Goal: Use online tool/utility: Utilize a website feature to perform a specific function

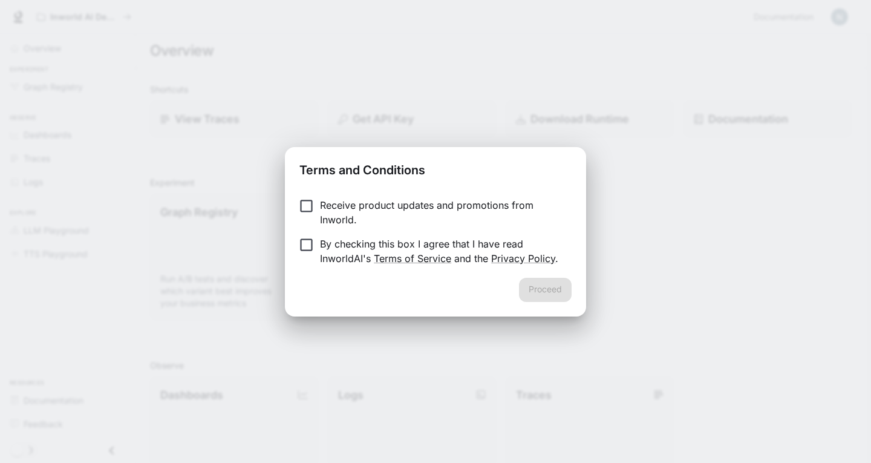
click at [562, 287] on div "Proceed" at bounding box center [435, 297] width 301 height 39
click at [370, 244] on p "By checking this box I agree that I have read InworldAI's Terms of Service and …" at bounding box center [441, 250] width 242 height 29
click at [370, 216] on p "Receive product updates and promotions from Inworld." at bounding box center [441, 212] width 242 height 29
click at [517, 284] on div "Proceed" at bounding box center [435, 297] width 301 height 39
click at [532, 288] on button "Proceed" at bounding box center [545, 290] width 53 height 24
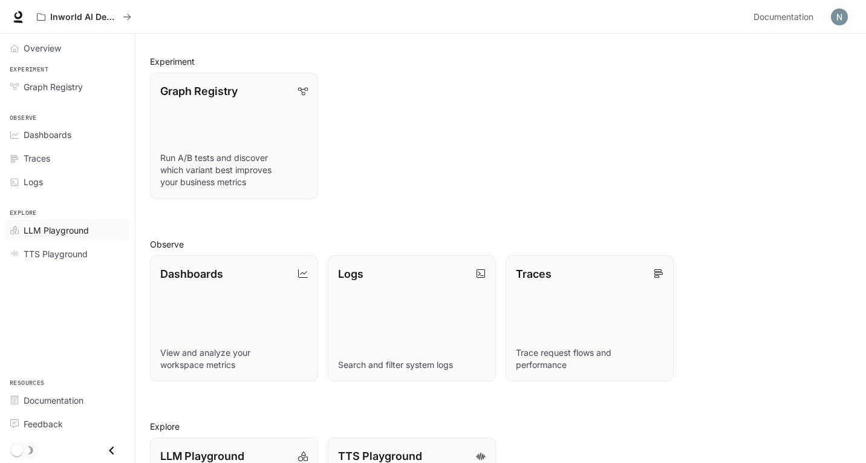
scroll to position [236, 0]
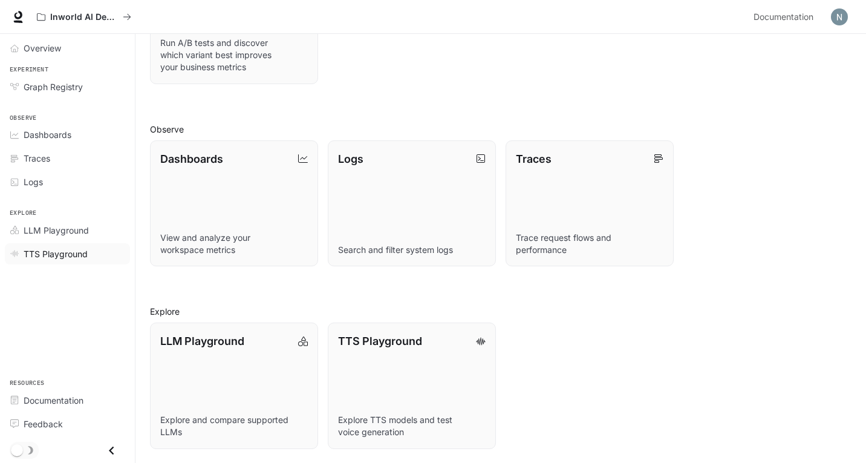
click at [44, 249] on span "TTS Playground" at bounding box center [56, 253] width 64 height 13
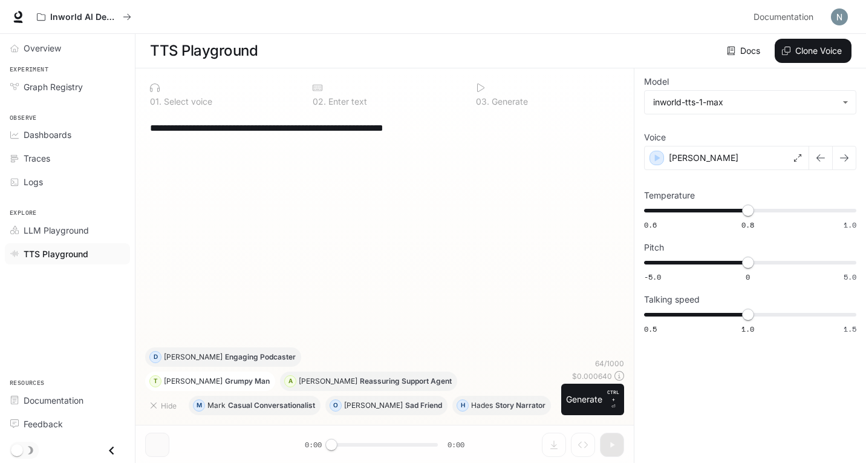
click at [225, 384] on p "Grumpy Man" at bounding box center [247, 380] width 45 height 7
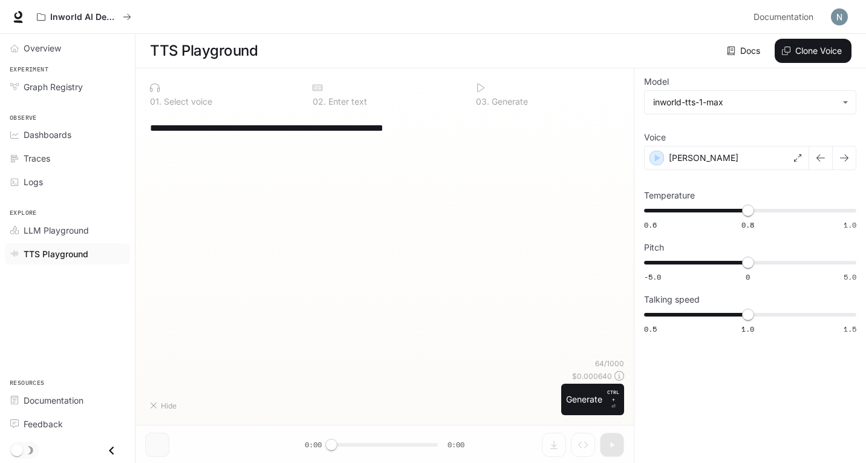
type textarea "**********"
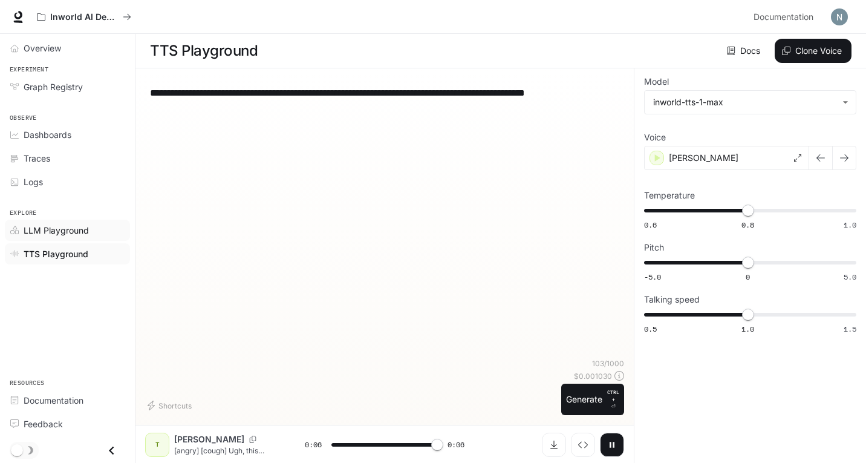
type input "*"
click at [70, 133] on span "Dashboards" at bounding box center [48, 134] width 48 height 13
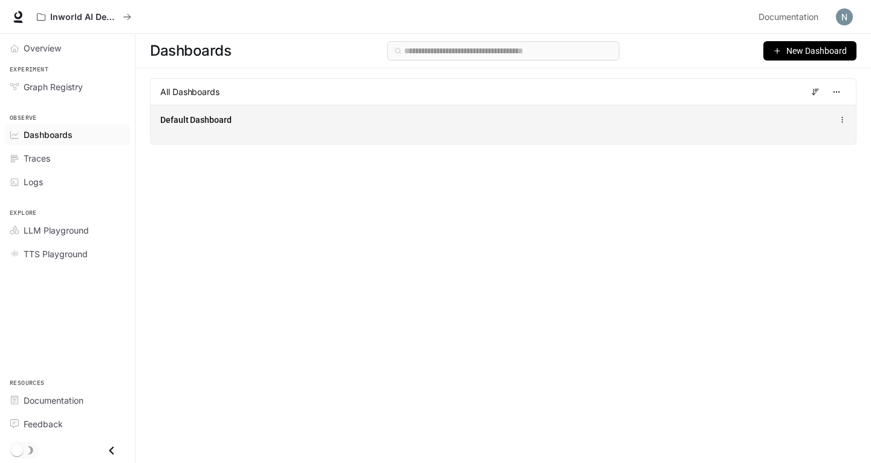
click at [313, 130] on div "Default Dashboard" at bounding box center [503, 124] width 705 height 39
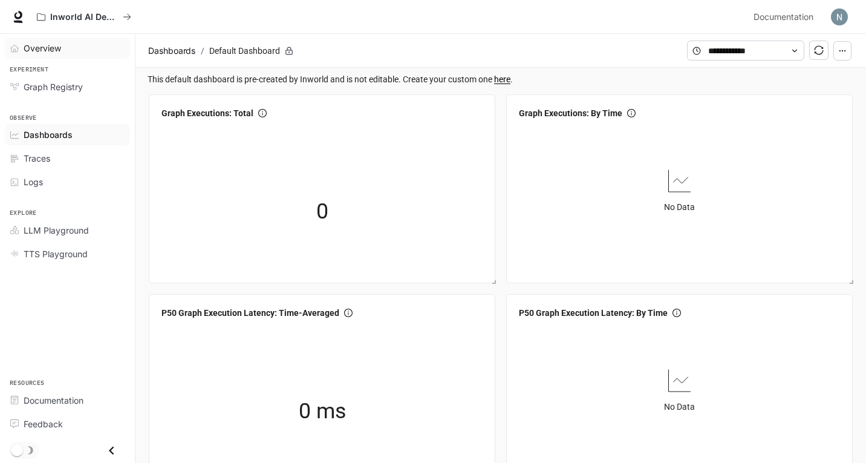
click at [71, 48] on div "Overview" at bounding box center [74, 48] width 101 height 13
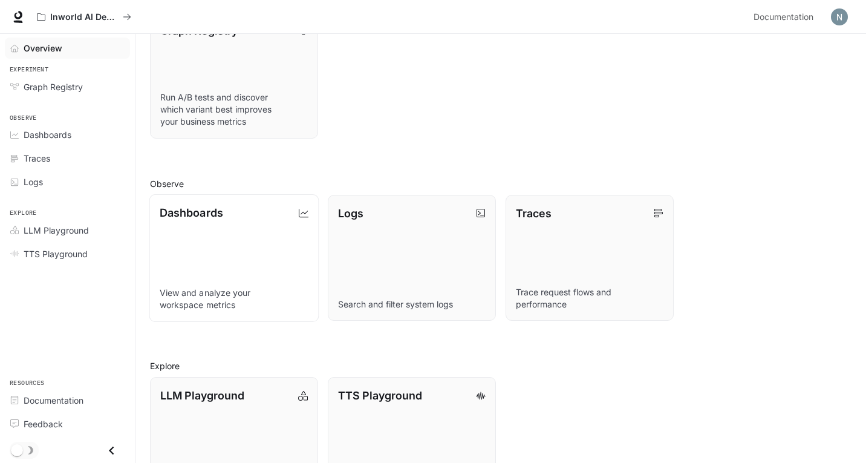
scroll to position [236, 0]
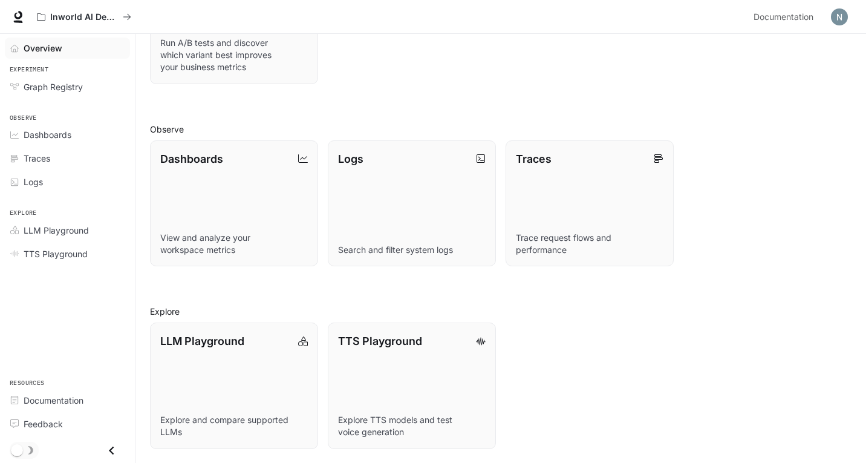
click at [119, 450] on icon "Close drawer" at bounding box center [111, 450] width 16 height 16
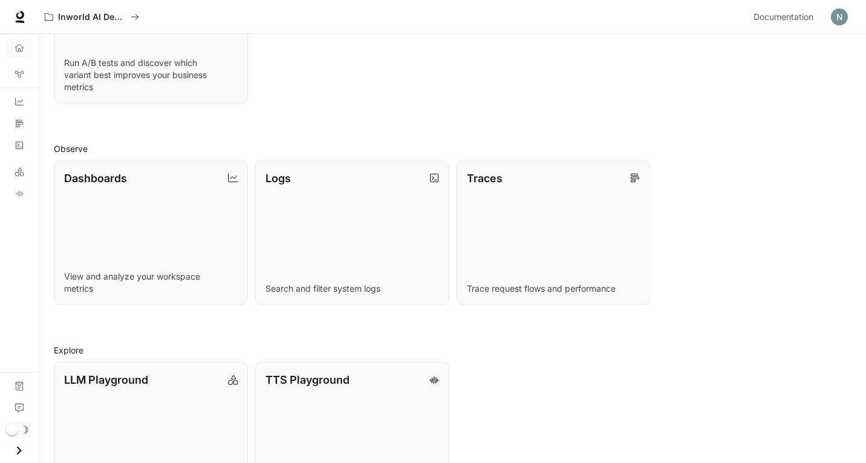
click at [16, 447] on icon "Open drawer" at bounding box center [19, 450] width 16 height 16
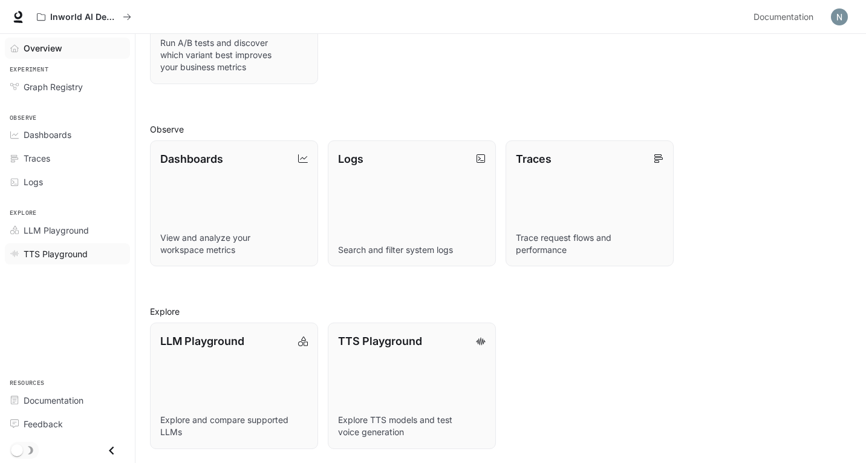
click at [73, 252] on span "TTS Playground" at bounding box center [56, 253] width 64 height 13
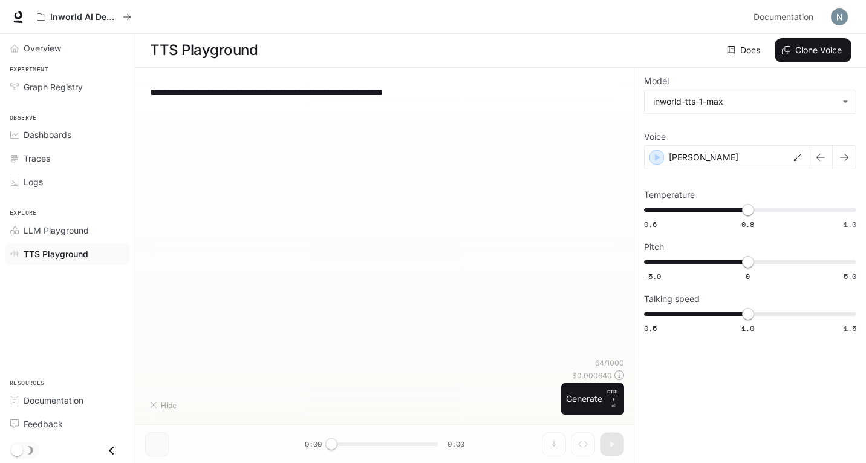
scroll to position [1, 0]
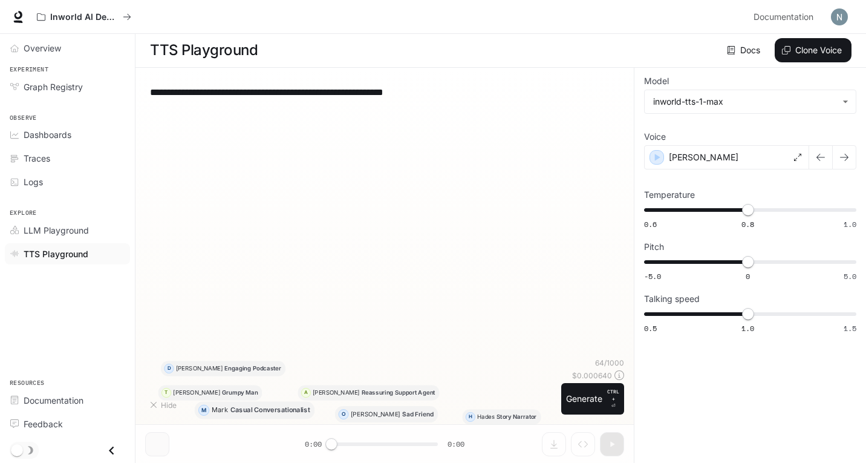
type textarea "**********"
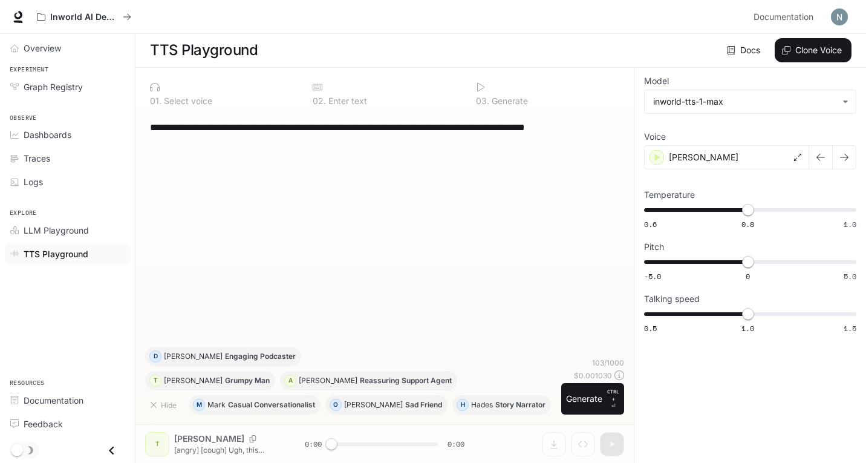
scroll to position [0, 0]
click at [67, 163] on div "Traces" at bounding box center [74, 158] width 101 height 13
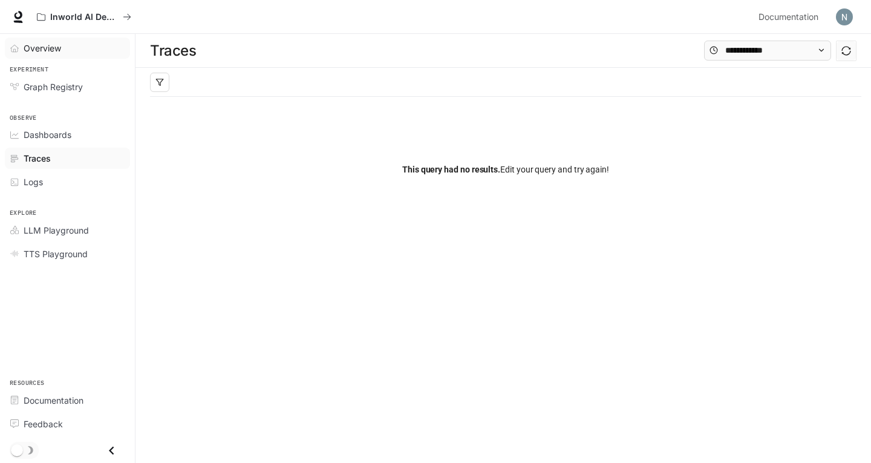
click at [62, 45] on div "Overview" at bounding box center [74, 48] width 101 height 13
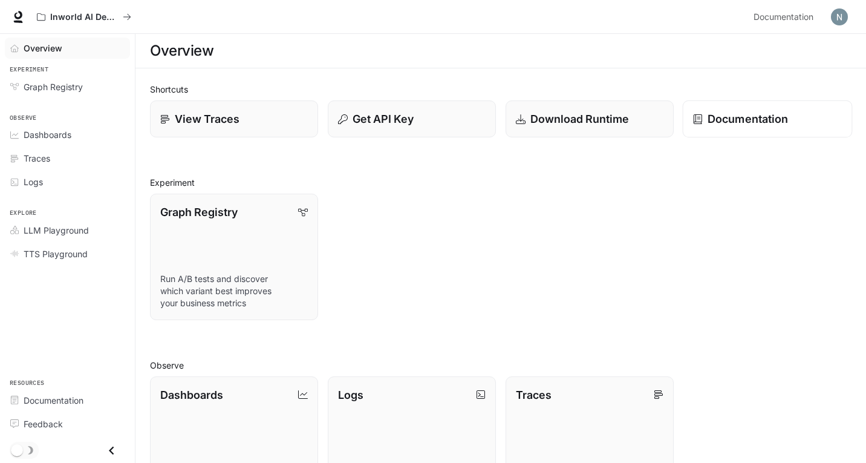
click at [754, 111] on p "Documentation" at bounding box center [748, 119] width 80 height 16
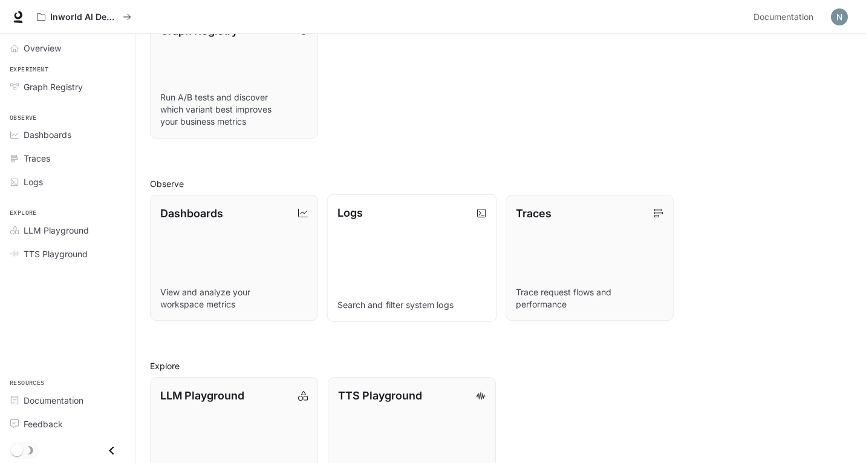
scroll to position [236, 0]
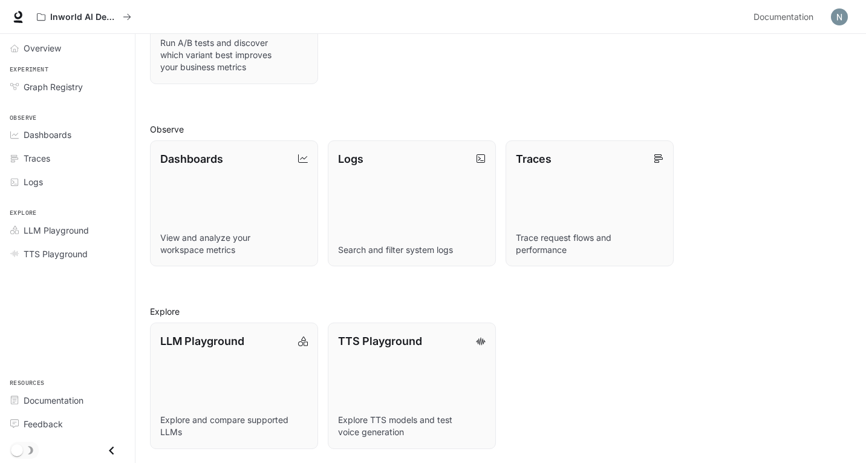
click at [842, 3] on div "Inworld AI Demos Documentation Documentation" at bounding box center [433, 17] width 866 height 34
click at [842, 8] on button "button" at bounding box center [839, 17] width 24 height 24
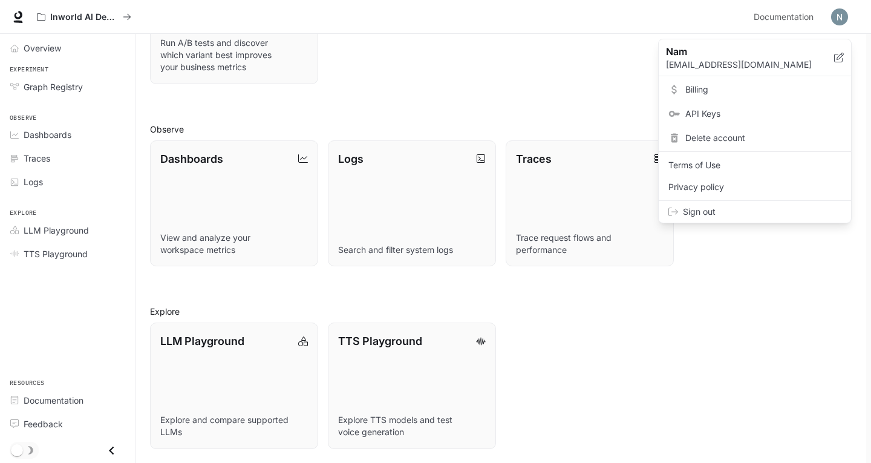
click at [208, 412] on div at bounding box center [435, 231] width 871 height 463
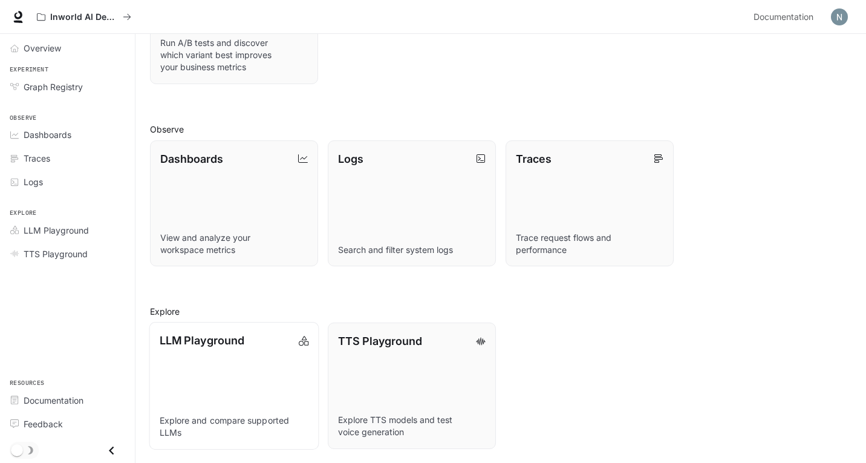
click at [229, 350] on link "LLM Playground Explore and compare supported LLMs" at bounding box center [234, 386] width 170 height 128
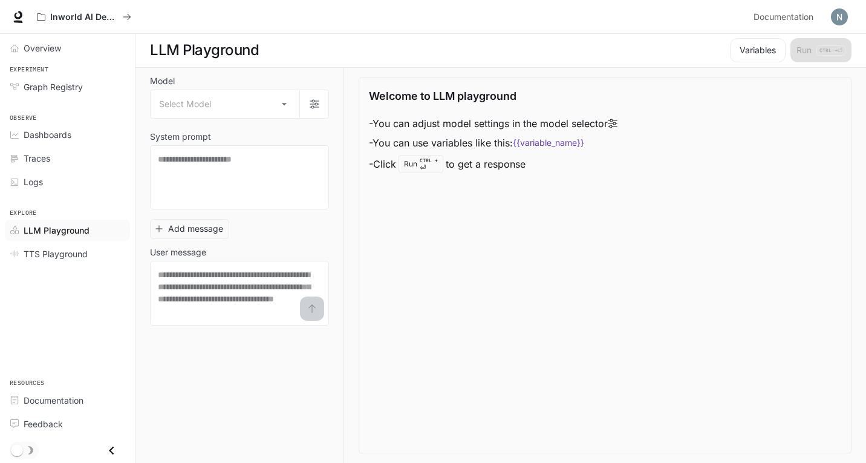
scroll to position [1, 0]
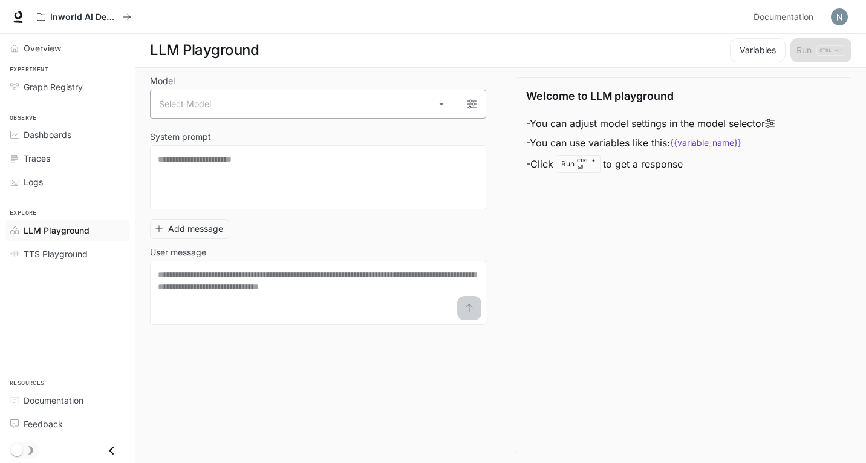
click at [396, 90] on div "Select Model ​" at bounding box center [318, 104] width 336 height 29
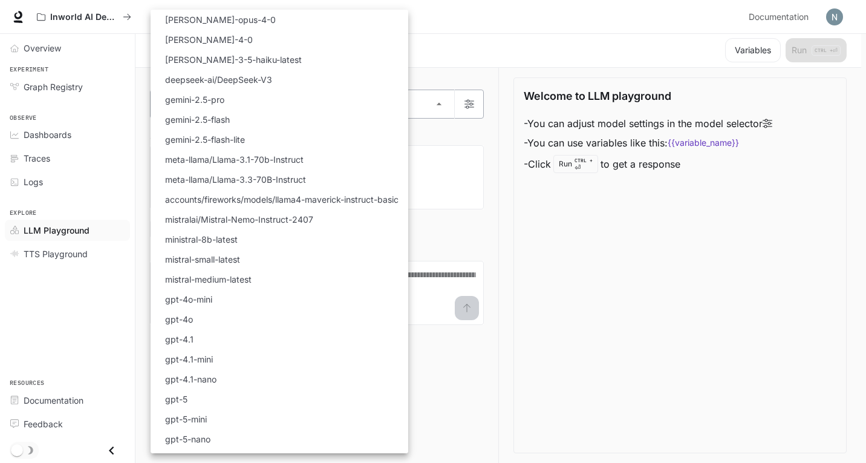
click at [395, 97] on body "Skip to main content Inworld AI Demos Documentation Documentation Portal Overvi…" at bounding box center [433, 230] width 866 height 463
click at [634, 239] on div at bounding box center [435, 231] width 871 height 463
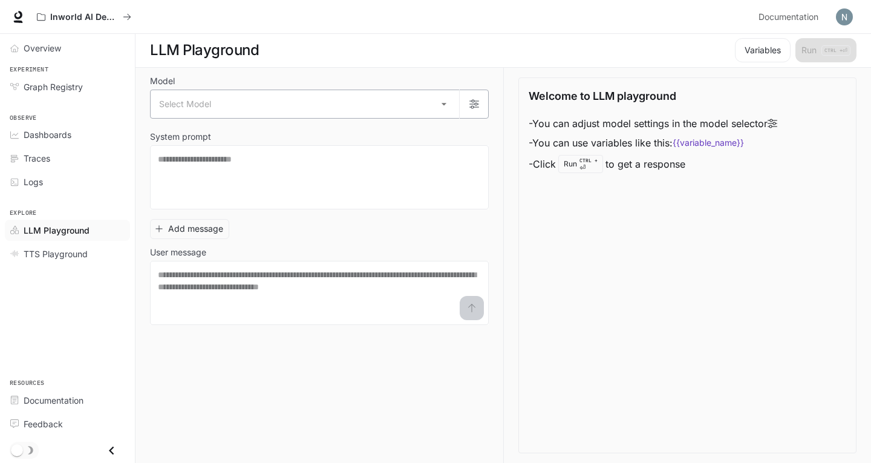
click at [256, 116] on body "Skip to main content Inworld AI Demos Documentation Documentation Portal Overvi…" at bounding box center [435, 230] width 871 height 463
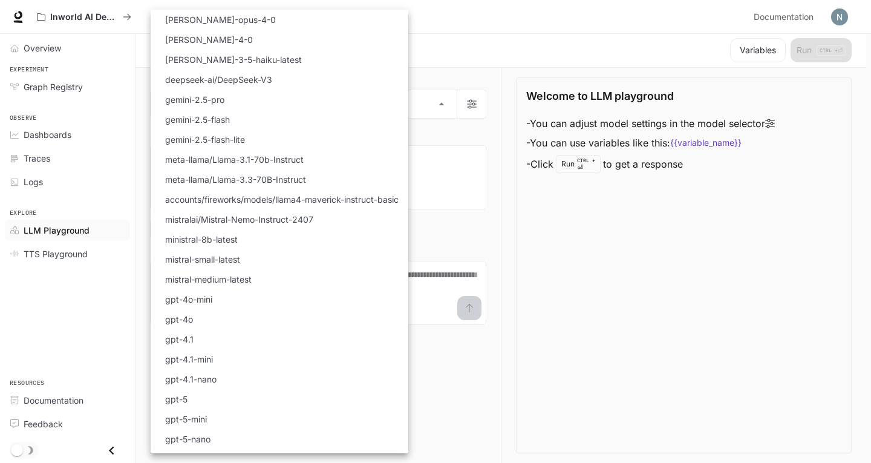
click at [261, 106] on li "gemini-2.5-pro" at bounding box center [280, 100] width 258 height 20
type input "**********"
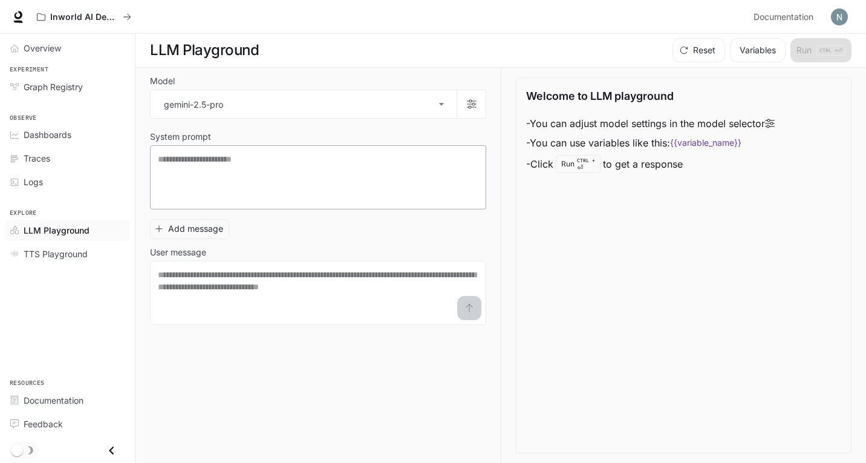
click at [253, 151] on div "* ​" at bounding box center [318, 177] width 336 height 64
click at [220, 228] on button "Add message" at bounding box center [189, 229] width 79 height 20
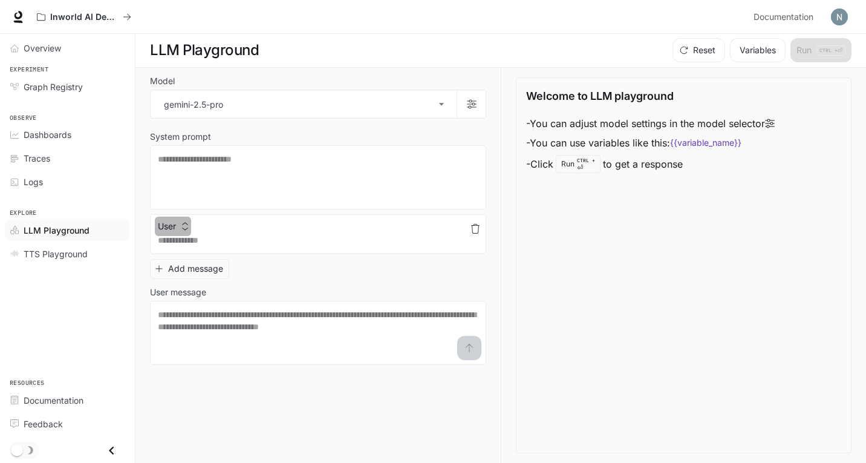
click at [189, 225] on button "User" at bounding box center [173, 226] width 36 height 19
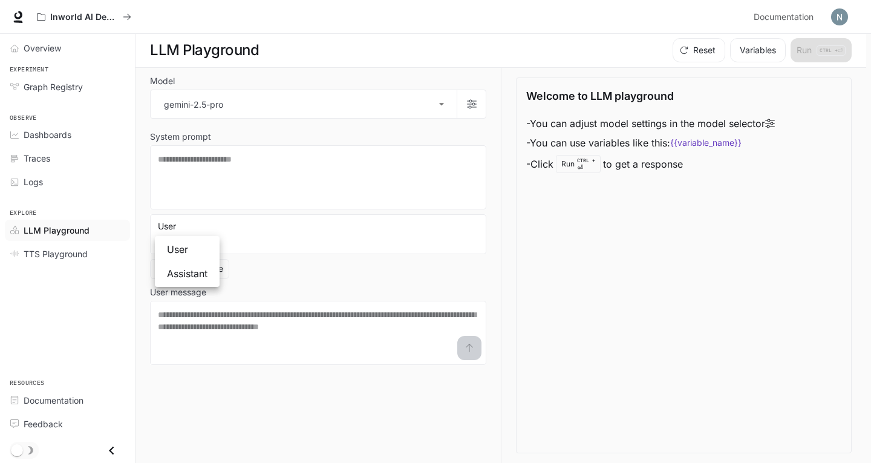
click at [656, 197] on div at bounding box center [435, 231] width 871 height 463
